Goal: Transaction & Acquisition: Purchase product/service

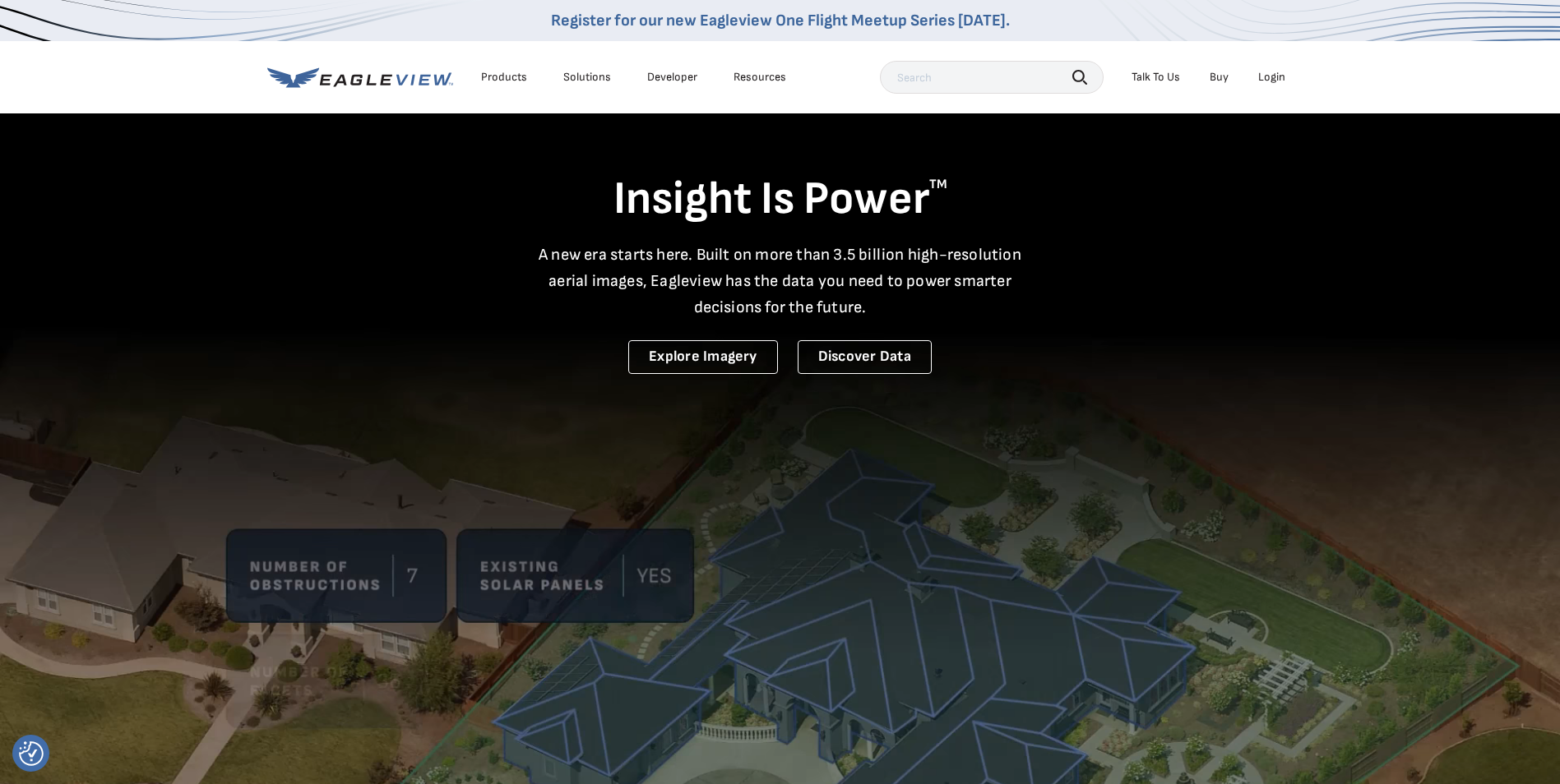
click at [1278, 80] on div "Login" at bounding box center [1272, 77] width 27 height 15
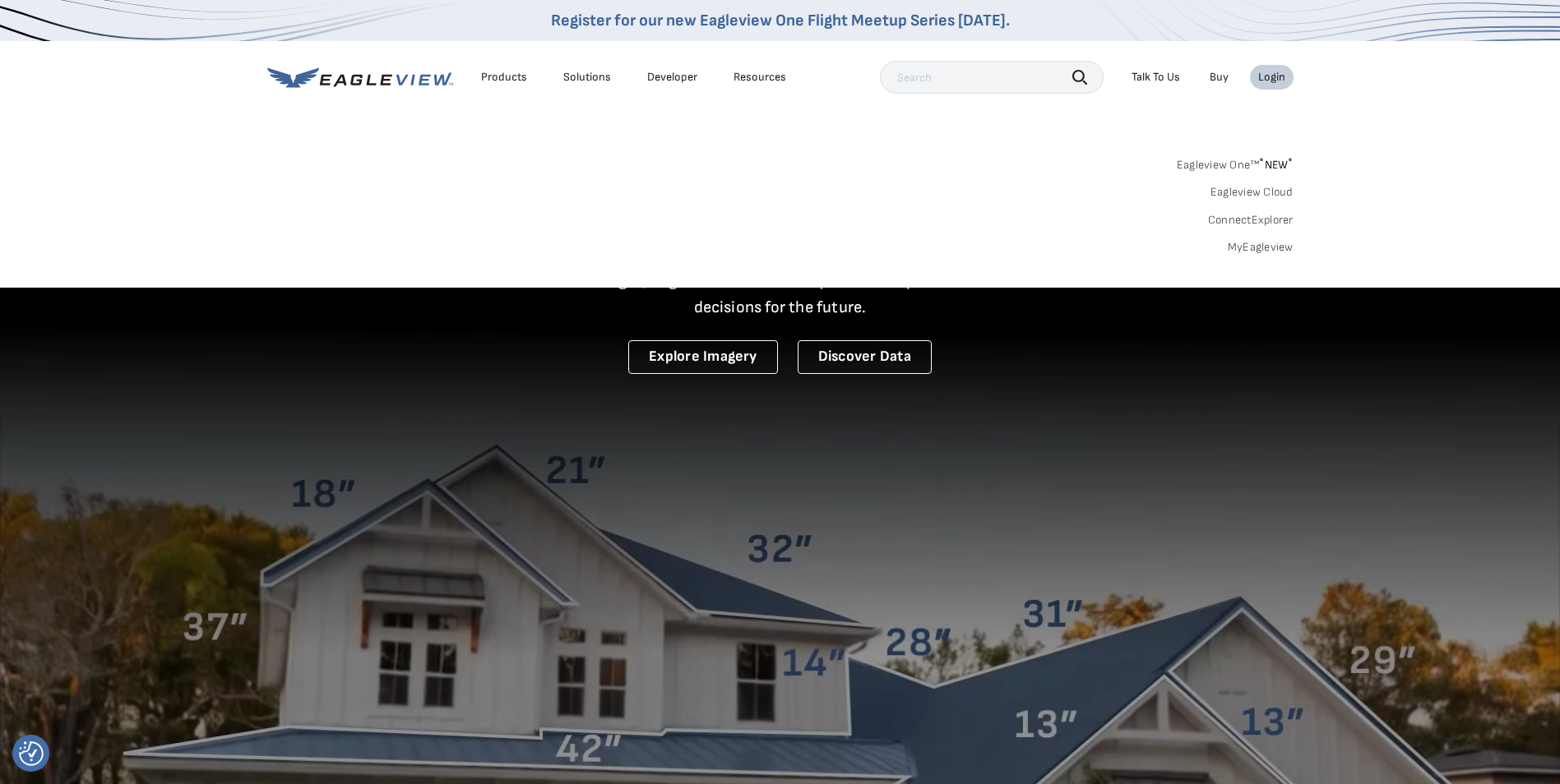
click at [1256, 159] on link "Eagleview One™ * NEW *" at bounding box center [1235, 163] width 116 height 19
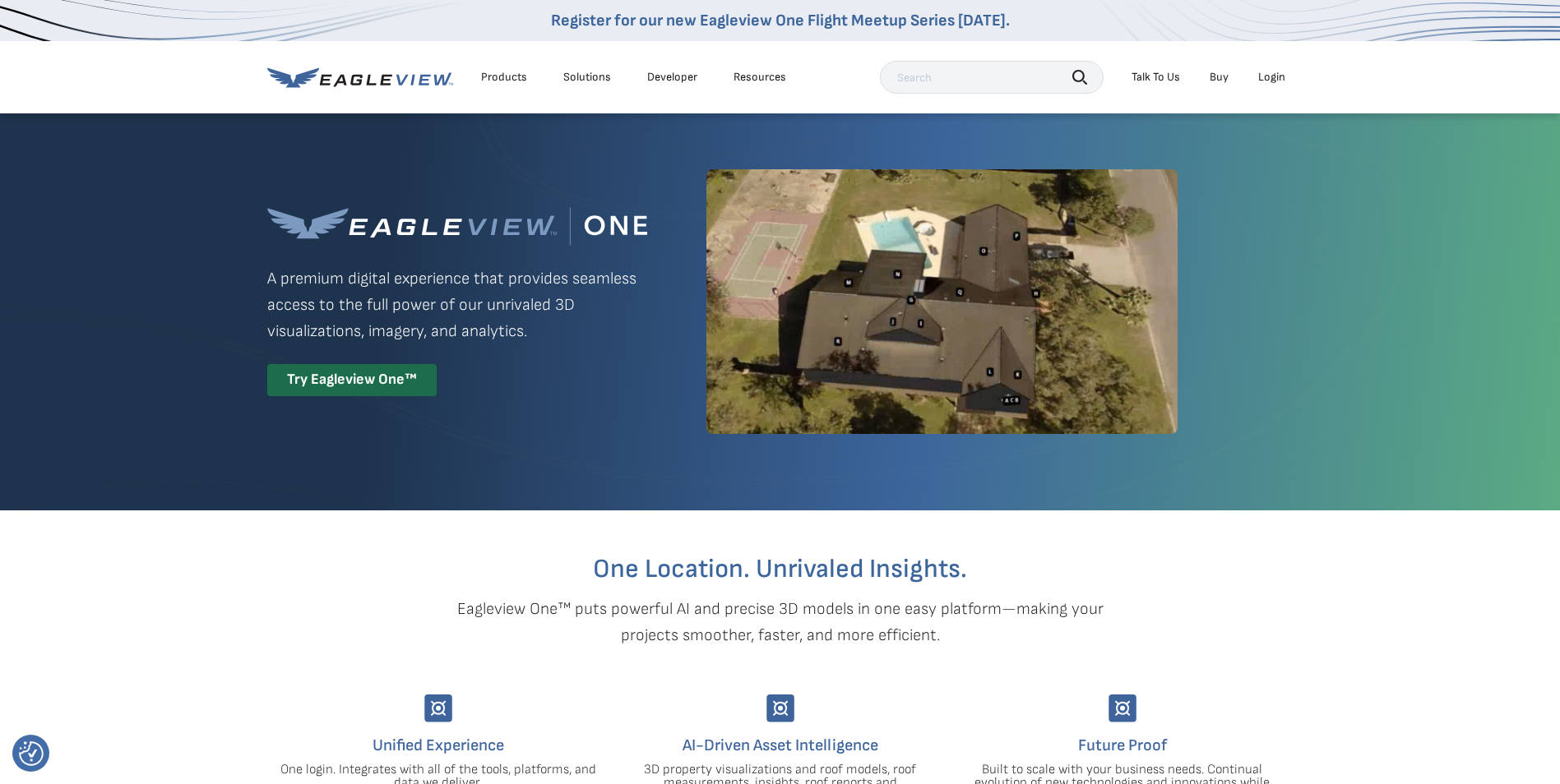
click at [1271, 79] on div "Login" at bounding box center [1272, 77] width 27 height 15
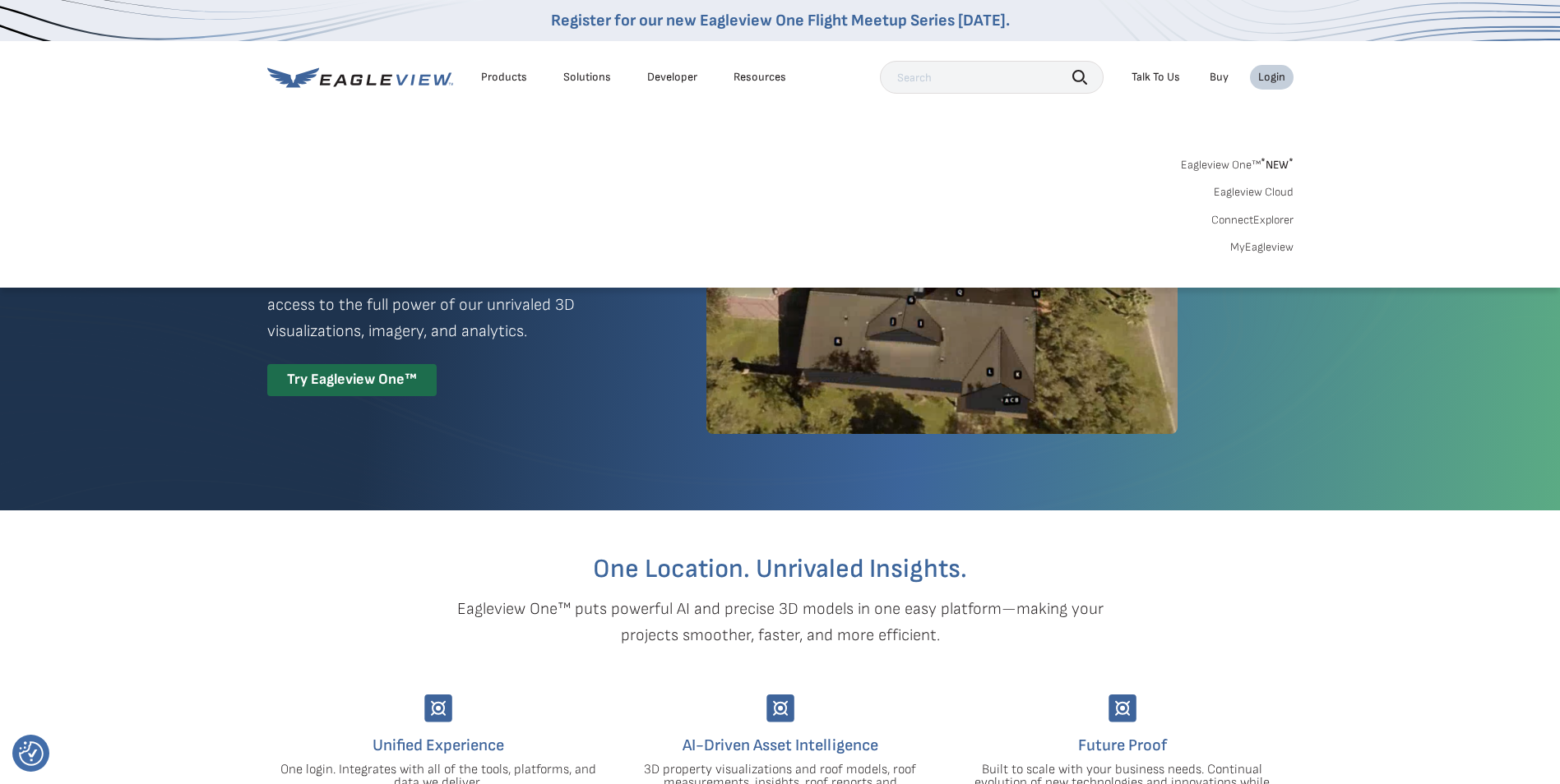
click at [1256, 244] on link "MyEagleview" at bounding box center [1262, 246] width 63 height 15
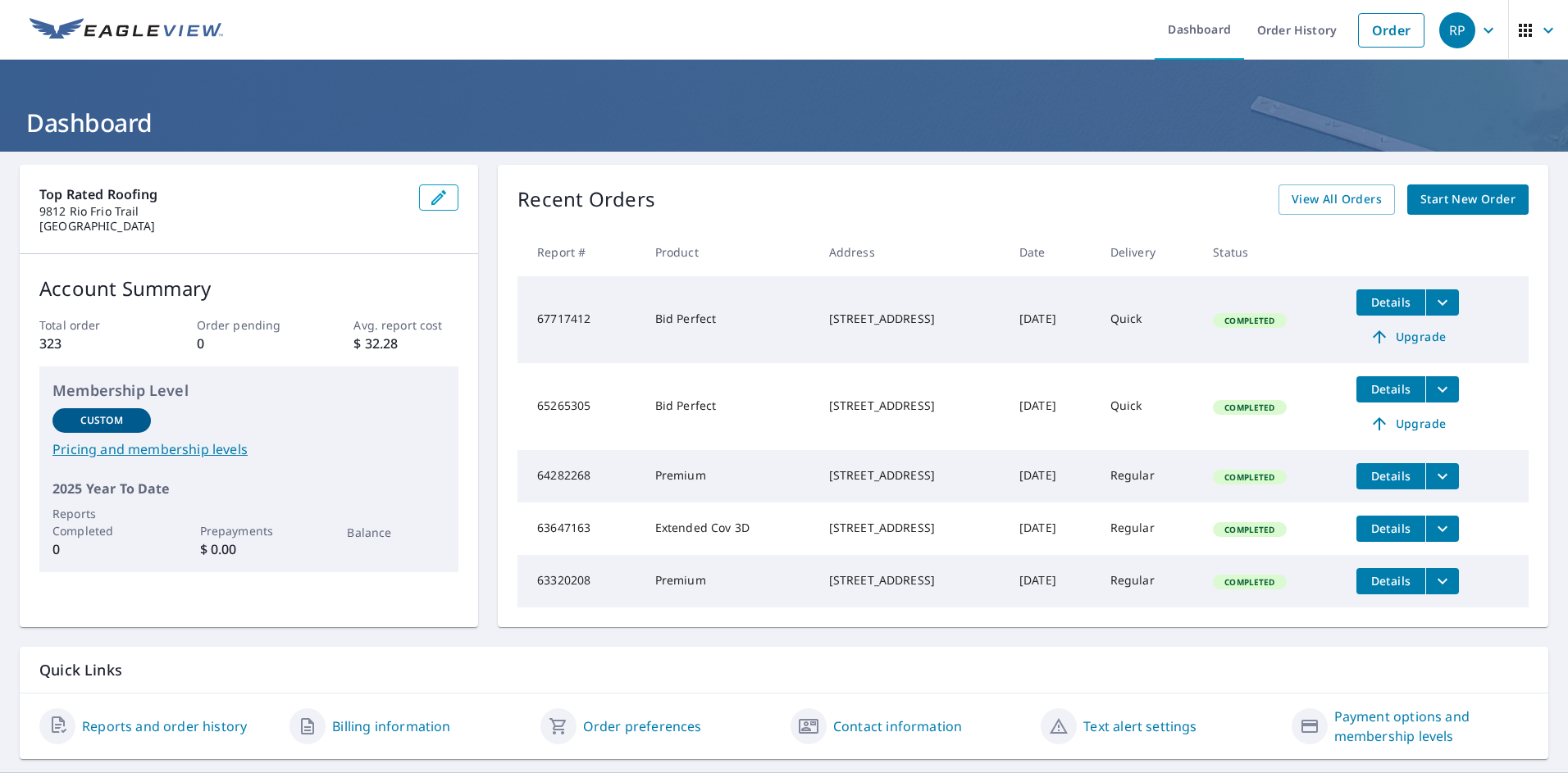
click at [1443, 199] on span "Start New Order" at bounding box center [1468, 200] width 95 height 20
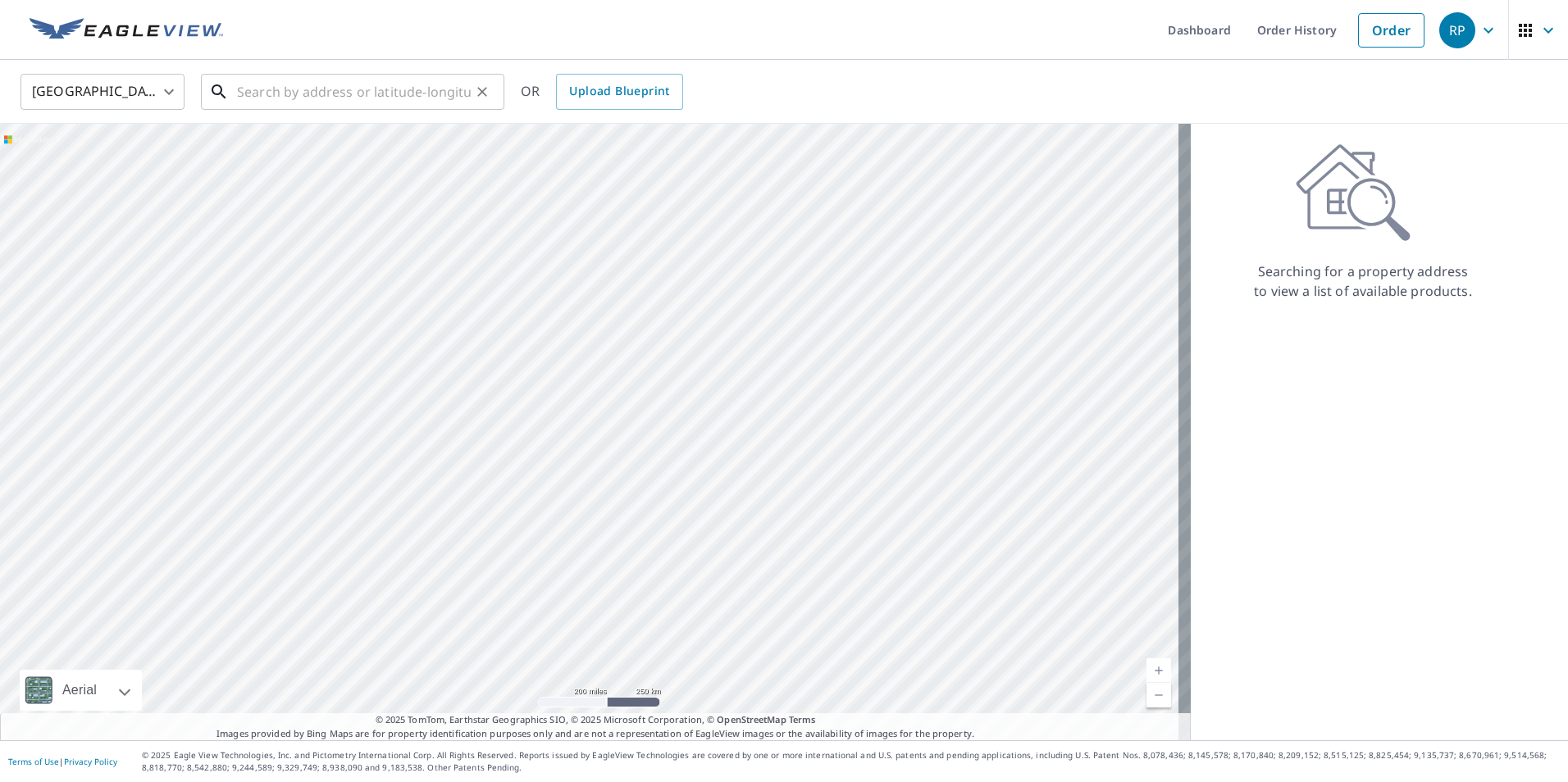
click at [260, 88] on input "text" at bounding box center [354, 92] width 234 height 46
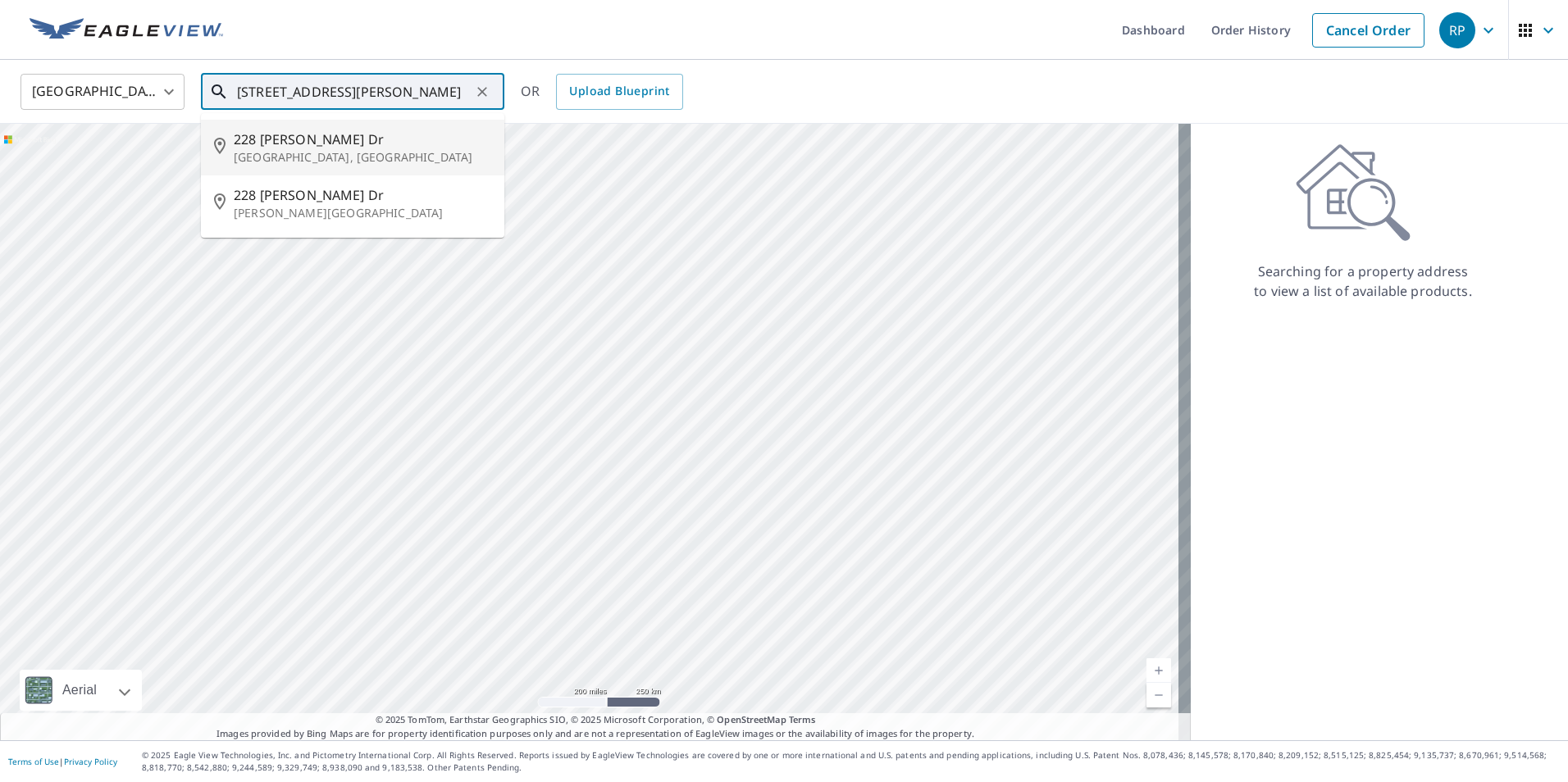
click at [308, 143] on span "228 Ellis Dr" at bounding box center [363, 139] width 258 height 20
type input "228 Ellis Dr Weatherford, TX 76088"
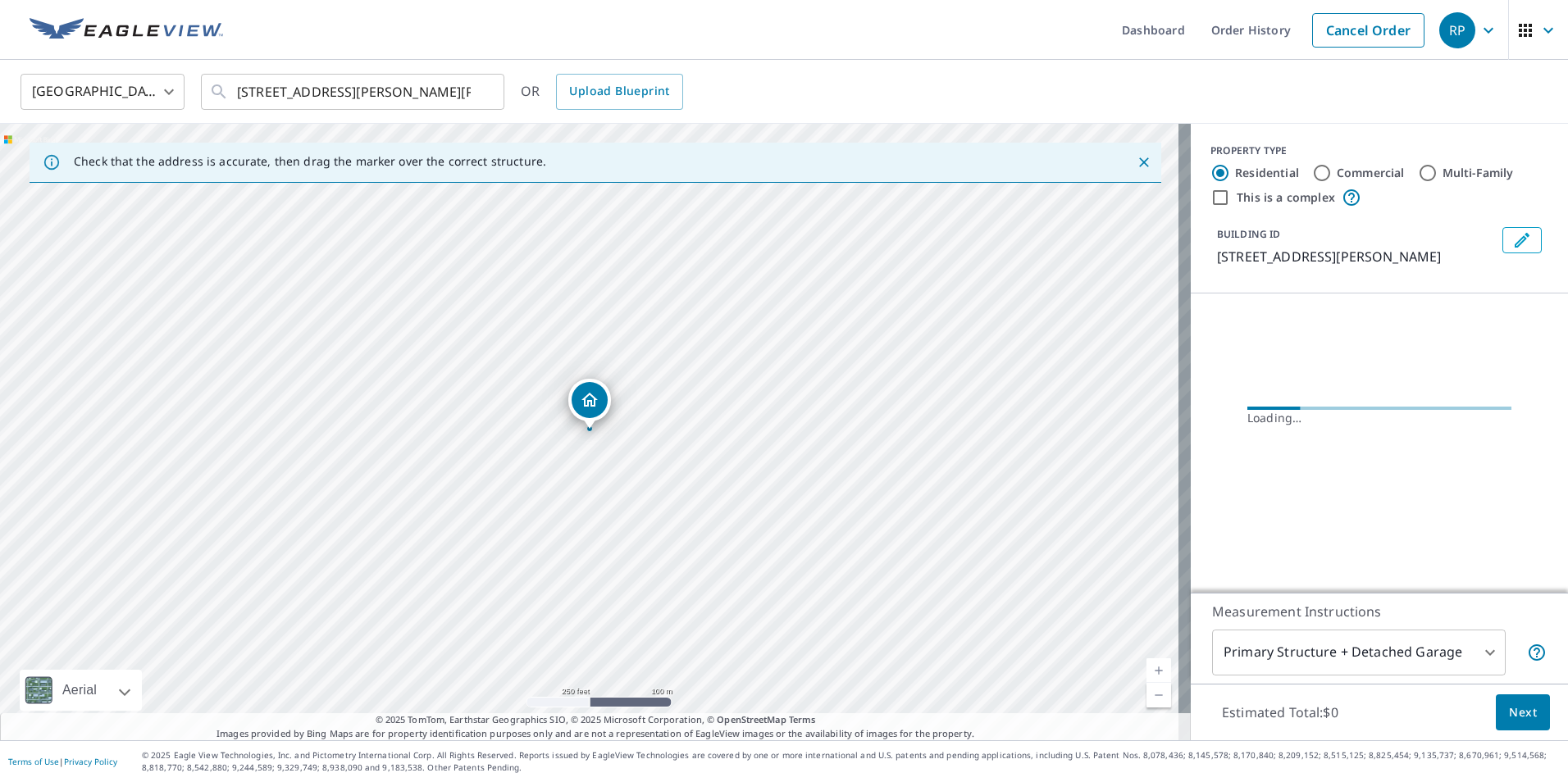
click at [1479, 653] on body "RP RP Dashboard Order History Cancel Order RP United States US ​ 228 Ellis Dr W…" at bounding box center [784, 391] width 1568 height 782
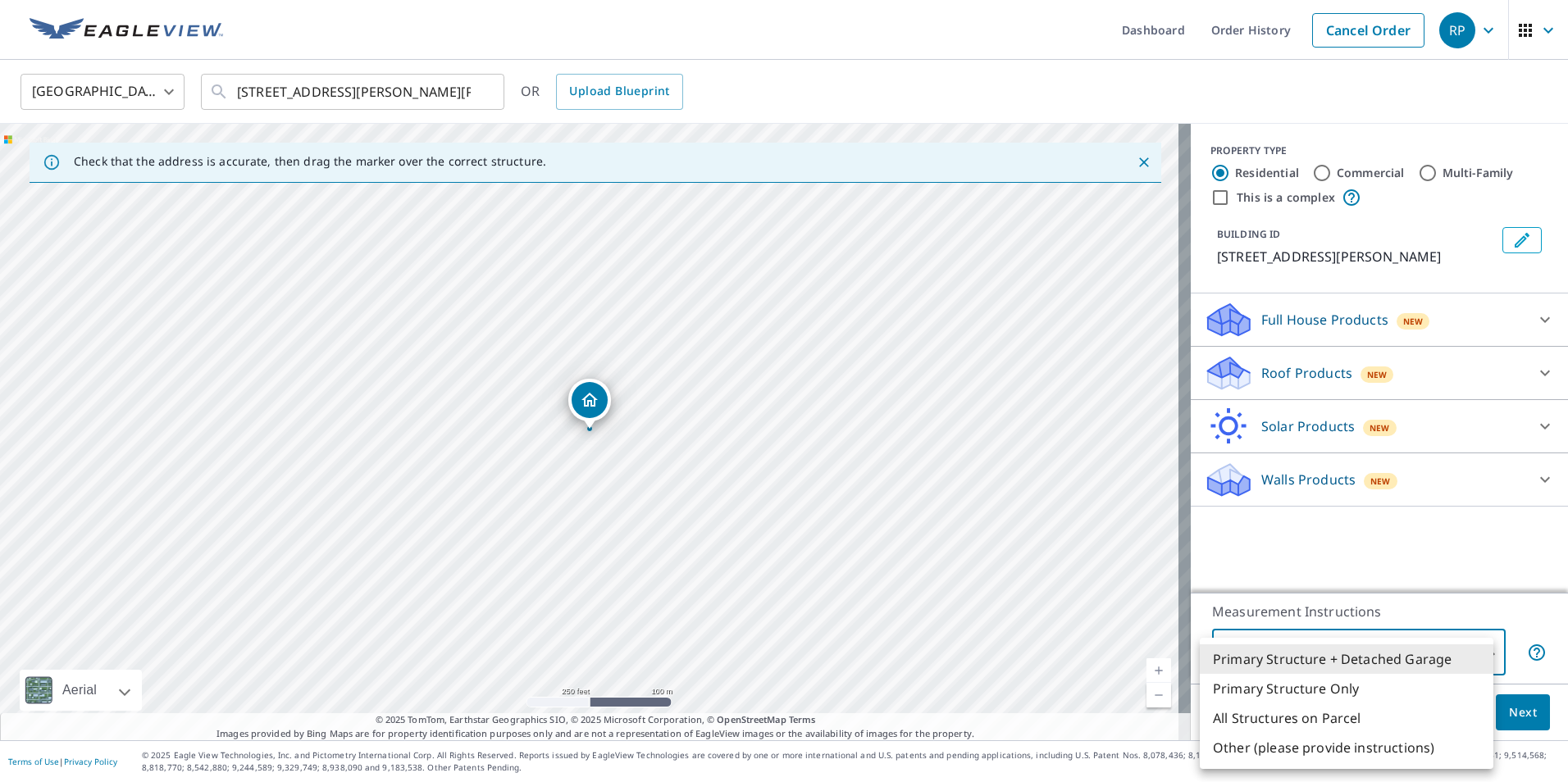
click at [1354, 714] on li "All Structures on Parcel" at bounding box center [1347, 718] width 294 height 30
type input "3"
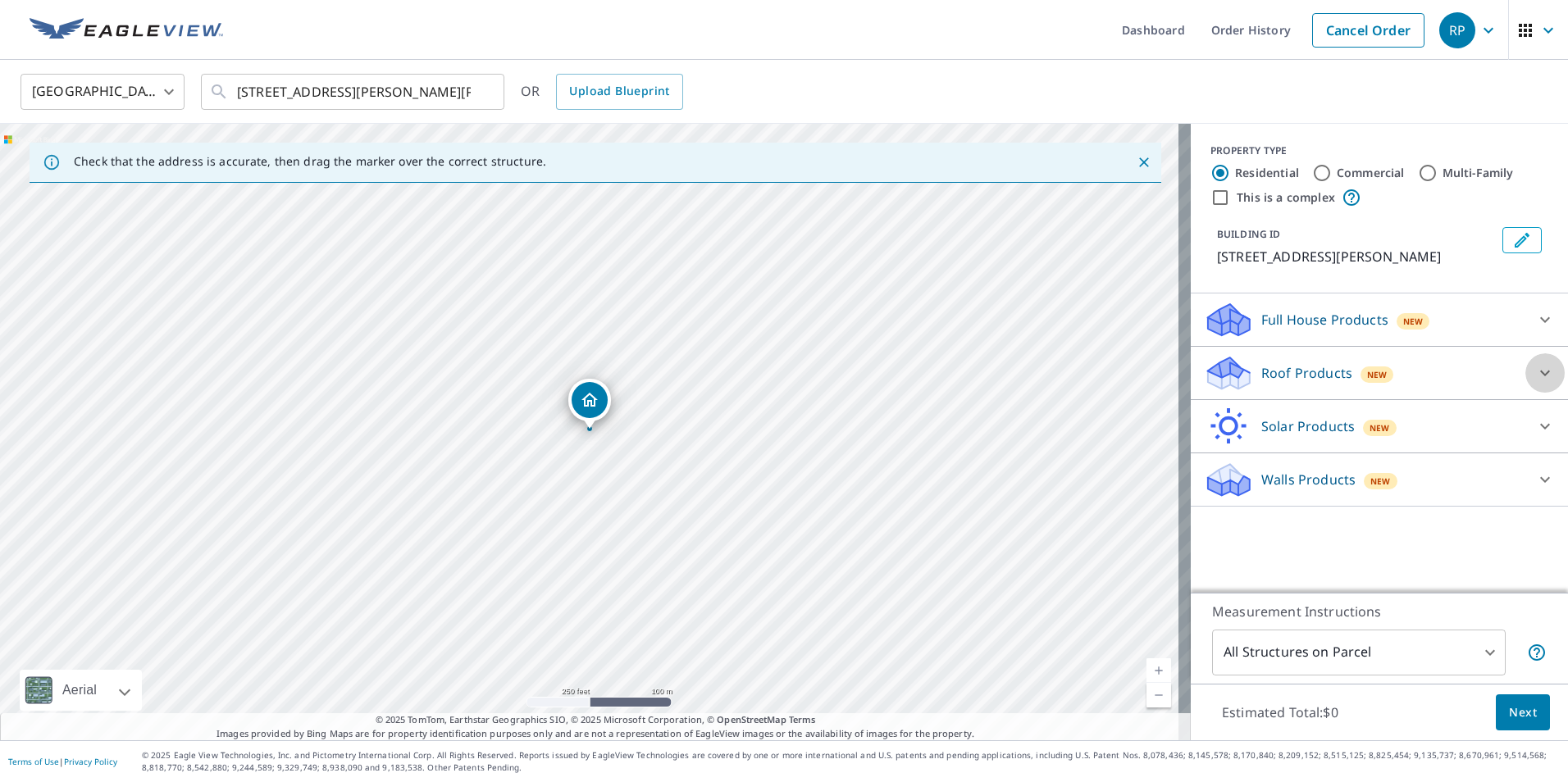
click at [1541, 372] on icon at bounding box center [1546, 373] width 10 height 6
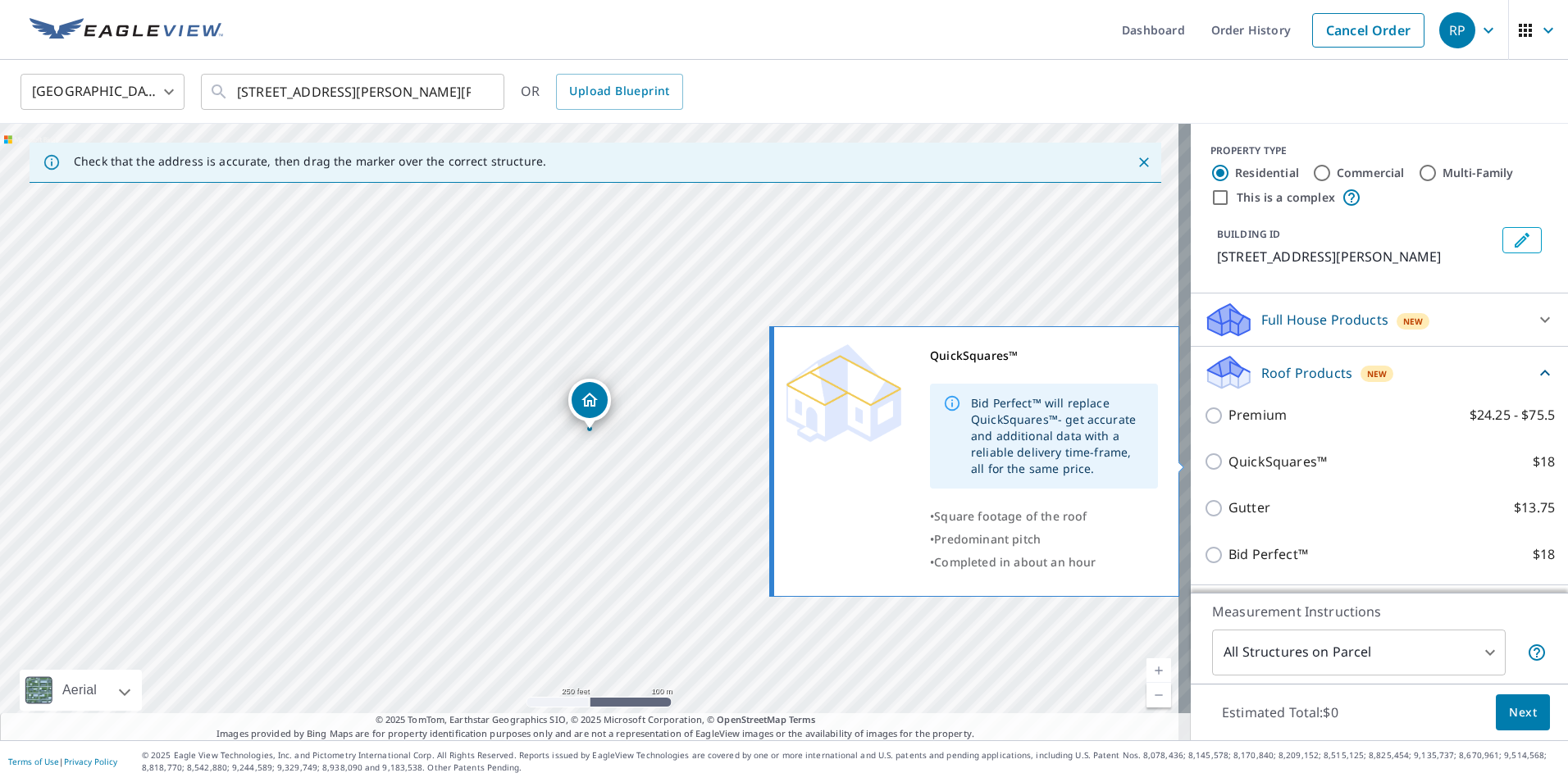
click at [1204, 463] on input "QuickSquares™ $18" at bounding box center [1216, 461] width 25 height 20
checkbox input "true"
type input "1"
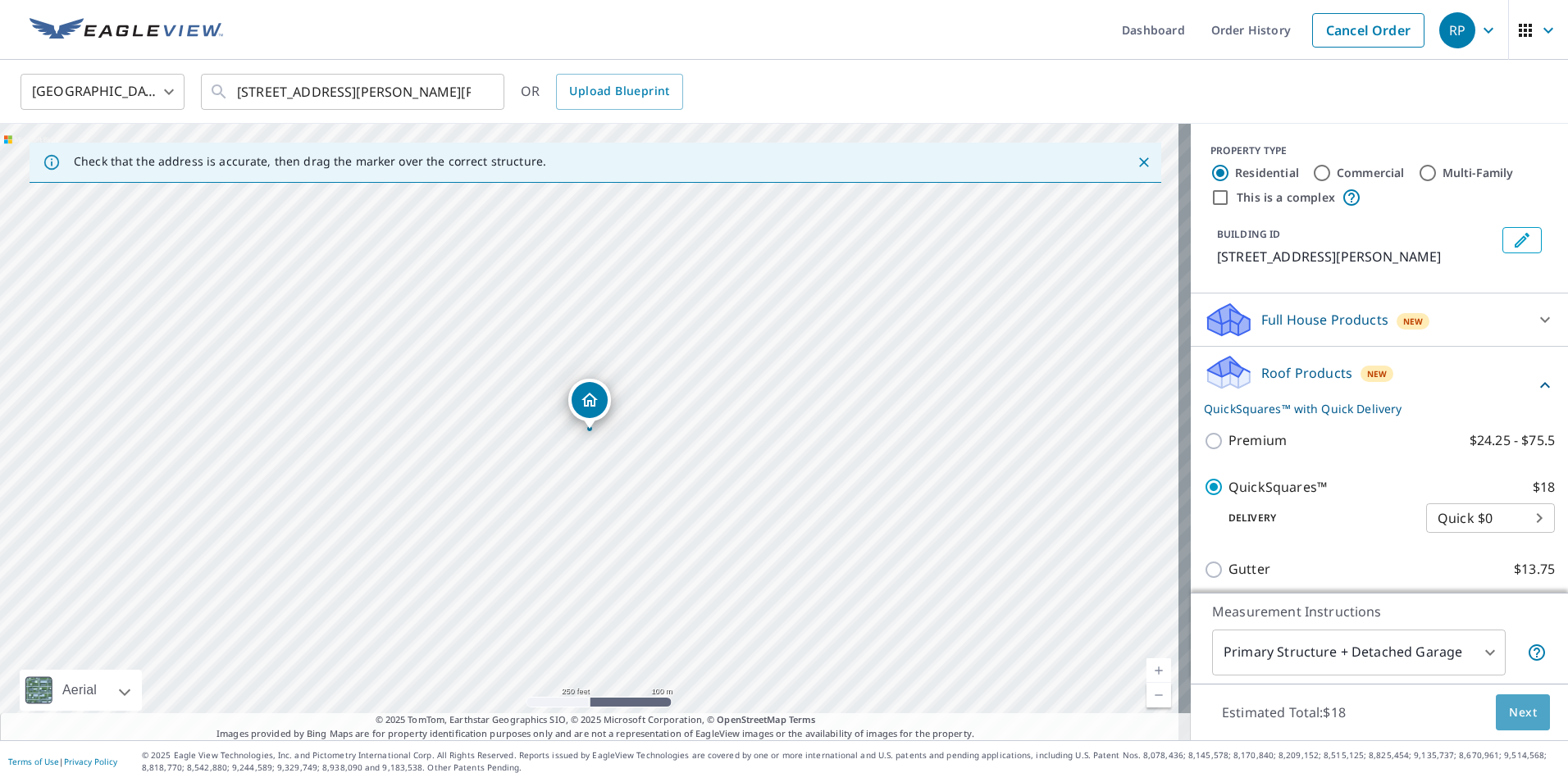
click at [1509, 714] on span "Next" at bounding box center [1523, 713] width 28 height 20
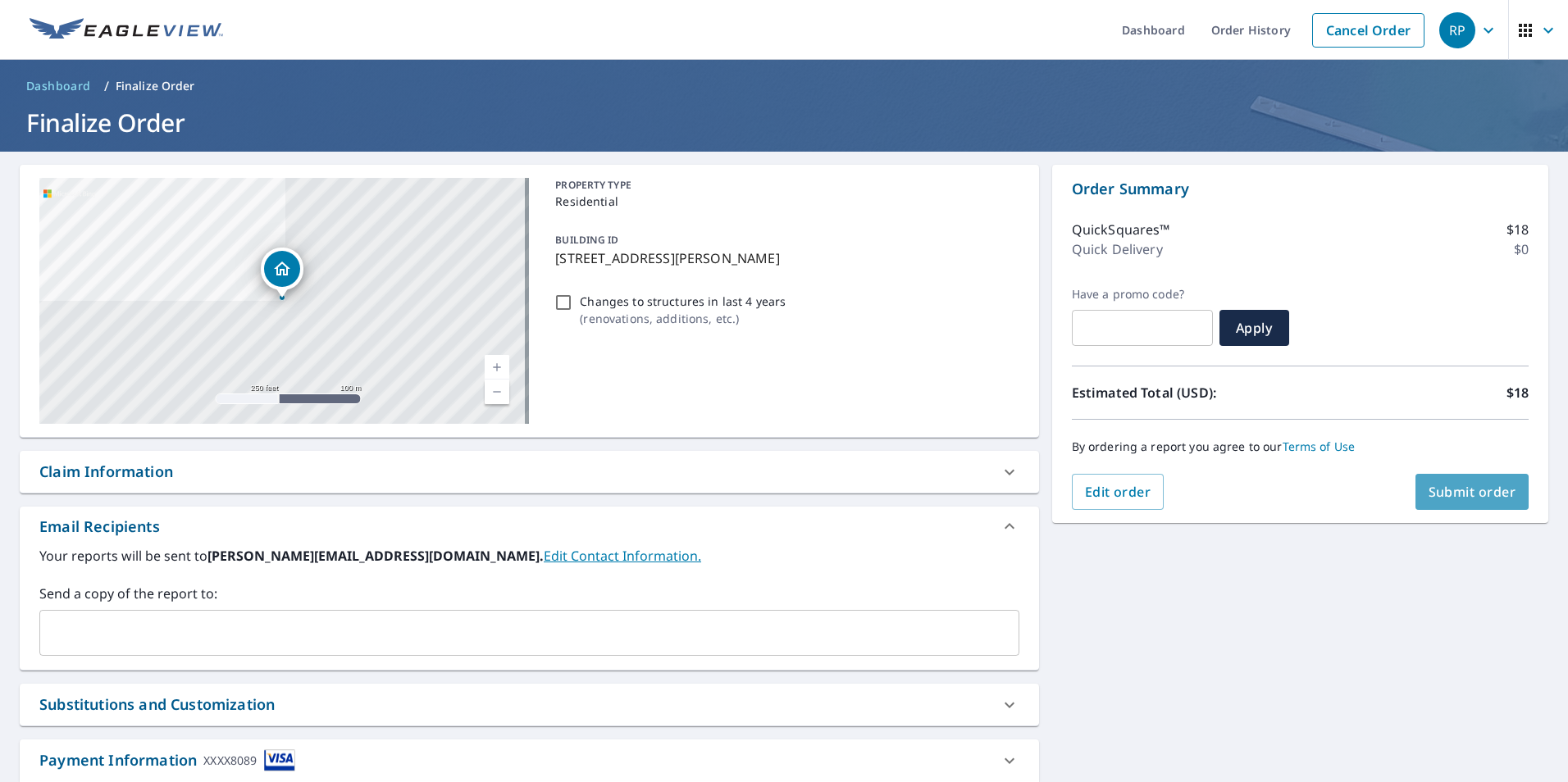
click at [1484, 484] on span "Submit order" at bounding box center [1472, 492] width 88 height 18
